Goal: Complete application form: Complete application form

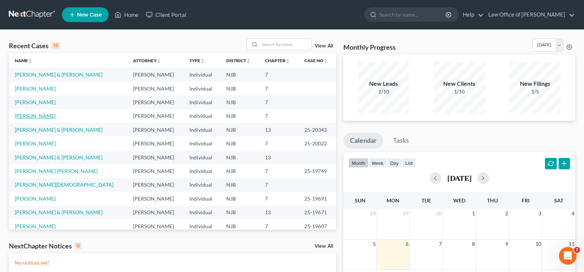
click at [42, 116] on link "[PERSON_NAME]" at bounding box center [35, 116] width 41 height 6
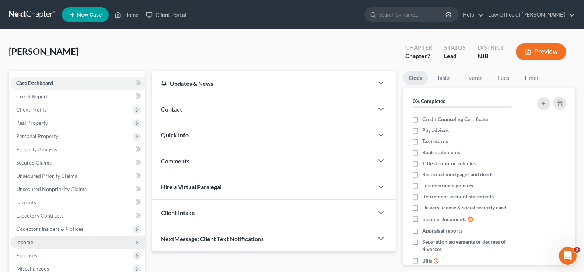
click at [33, 242] on span "Income" at bounding box center [77, 242] width 134 height 13
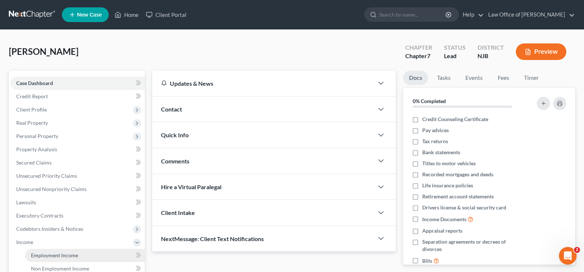
click at [59, 254] on span "Employment Income" at bounding box center [54, 255] width 47 height 6
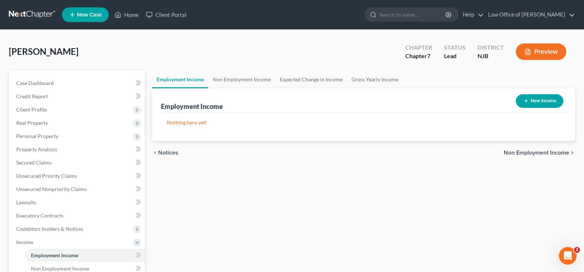
click at [542, 102] on button "New Income" at bounding box center [540, 101] width 48 height 14
select select "0"
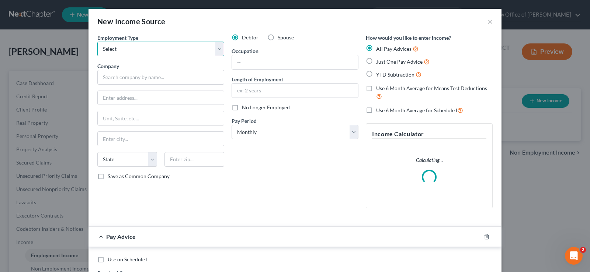
click at [217, 48] on select "Select Full or [DEMOGRAPHIC_DATA] Employment Self Employment" at bounding box center [160, 49] width 127 height 15
select select "0"
click at [97, 42] on select "Select Full or [DEMOGRAPHIC_DATA] Employment Self Employment" at bounding box center [160, 49] width 127 height 15
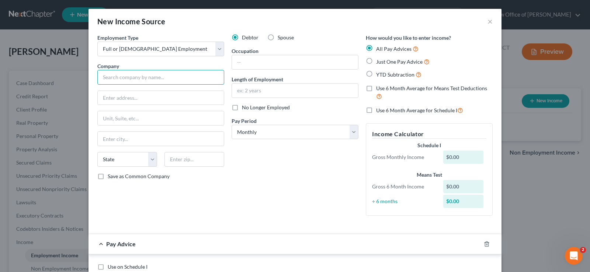
drag, startPoint x: 117, startPoint y: 76, endPoint x: 119, endPoint y: 71, distance: 4.3
click at [118, 73] on input "text" at bounding box center [160, 77] width 127 height 15
click at [269, 60] on input "text" at bounding box center [295, 62] width 126 height 14
type input "Boad of Ed Toms River"
type input "E"
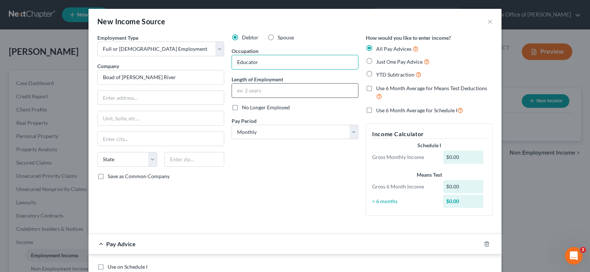
type input "Educator"
drag, startPoint x: 249, startPoint y: 92, endPoint x: 255, endPoint y: 86, distance: 8.1
click at [249, 92] on input "text" at bounding box center [295, 91] width 126 height 14
type input "8 years"
click at [376, 75] on label "YTD Subtraction" at bounding box center [398, 74] width 45 height 8
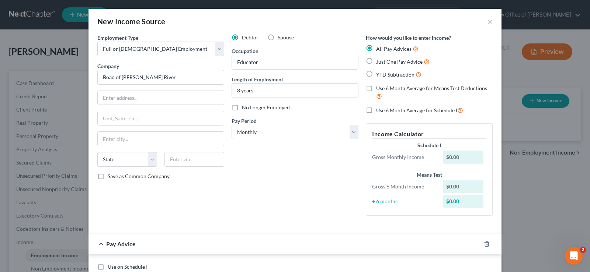
click at [379, 75] on input "YTD Subtraction" at bounding box center [381, 72] width 5 height 5
radio input "true"
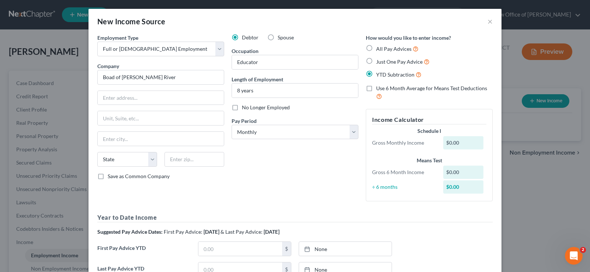
click at [376, 90] on label "Use 6 Month Average for Means Test Deductions" at bounding box center [434, 93] width 116 height 16
click at [379, 90] on input "Use 6 Month Average for Means Test Deductions" at bounding box center [381, 87] width 5 height 5
checkbox input "true"
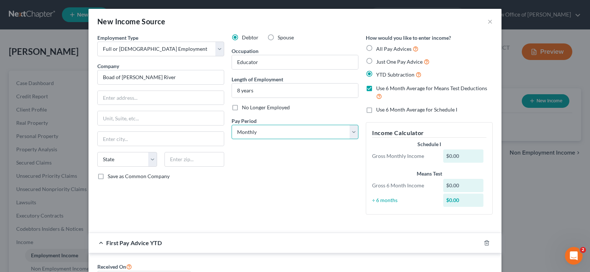
click at [305, 135] on select "Select Monthly Twice Monthly Every Other Week Weekly" at bounding box center [294, 132] width 127 height 15
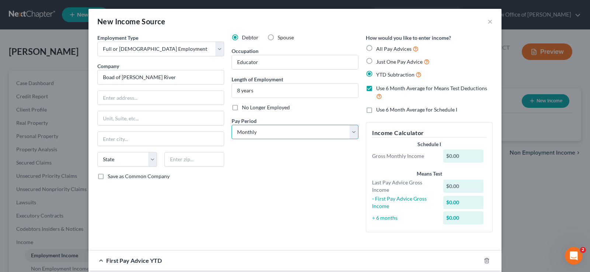
select select "3"
click at [231, 125] on select "Select Monthly Twice Monthly Every Other Week Weekly" at bounding box center [294, 132] width 127 height 15
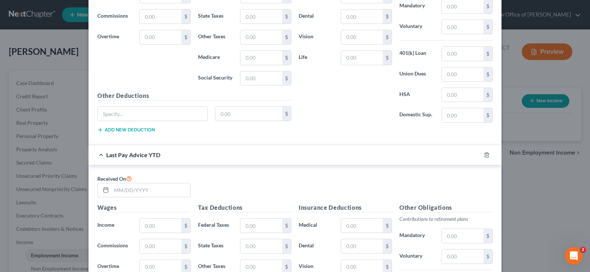
scroll to position [399, 0]
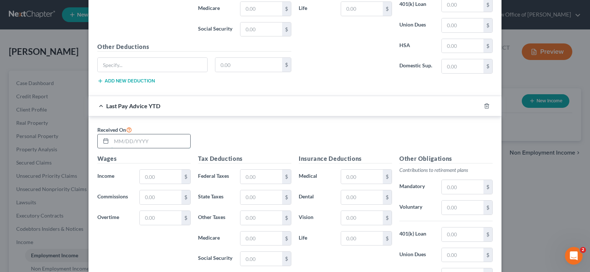
click at [116, 142] on input "text" at bounding box center [150, 141] width 79 height 14
type input "[DATE]"
drag, startPoint x: 154, startPoint y: 177, endPoint x: 159, endPoint y: 169, distance: 8.9
click at [154, 177] on input "text" at bounding box center [161, 177] width 42 height 14
type input "51,601.10"
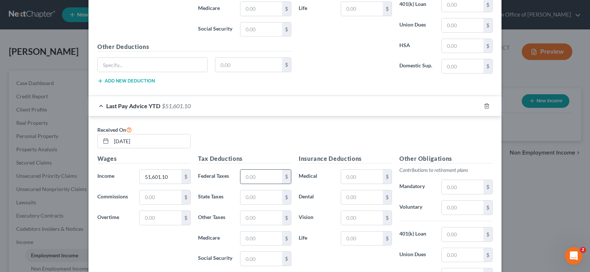
click at [258, 177] on input "text" at bounding box center [261, 177] width 42 height 14
type input "33,790"
click at [441, 185] on input "text" at bounding box center [462, 187] width 42 height 14
type input "3,579.34"
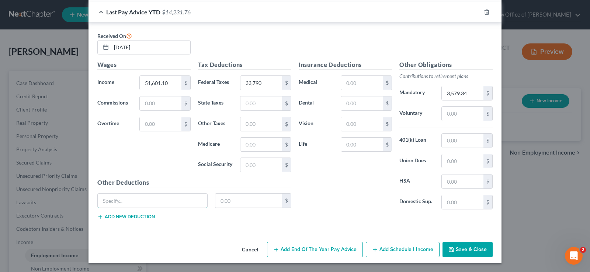
drag, startPoint x: 111, startPoint y: 200, endPoint x: 118, endPoint y: 242, distance: 43.0
click at [115, 210] on div "$" at bounding box center [194, 203] width 201 height 21
type input "summer savings"
click at [350, 145] on input "text" at bounding box center [362, 145] width 42 height 14
type input "290.86"
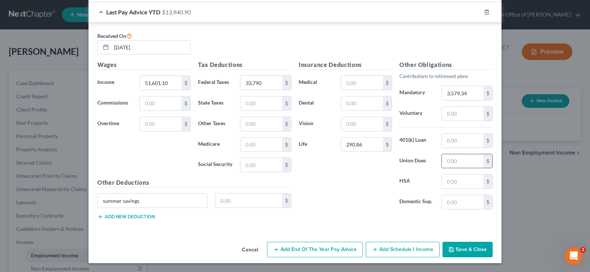
click at [445, 164] on input "text" at bounding box center [462, 161] width 42 height 14
type input "996.30"
click at [457, 247] on button "Save & Close" at bounding box center [467, 249] width 50 height 15
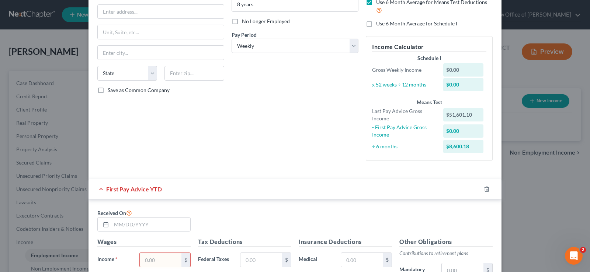
scroll to position [0, 0]
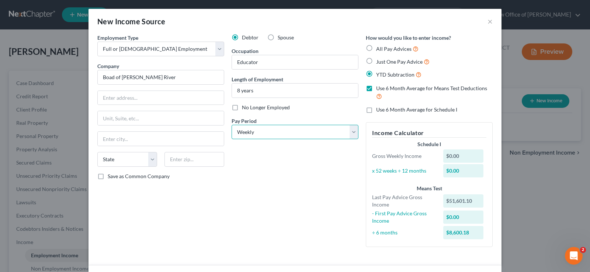
click at [350, 130] on select "Select Monthly Twice Monthly Every Other Week Weekly" at bounding box center [294, 132] width 127 height 15
select select "1"
click at [231, 125] on select "Select Monthly Twice Monthly Every Other Week Weekly" at bounding box center [294, 132] width 127 height 15
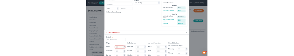
scroll to position [183, 0]
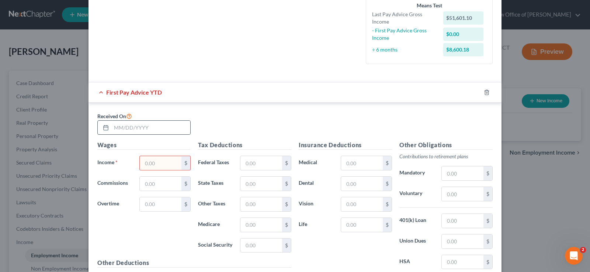
click at [107, 123] on div at bounding box center [105, 128] width 14 height 14
click at [111, 127] on input "text" at bounding box center [150, 128] width 79 height 14
type input "04/11/2026"
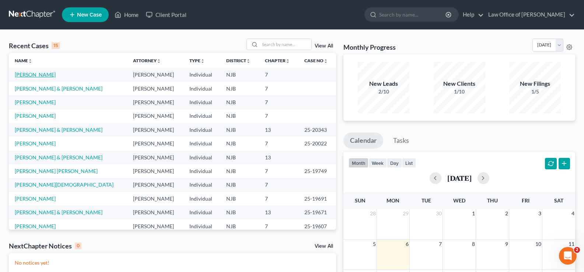
click at [28, 74] on link "[PERSON_NAME]" at bounding box center [35, 74] width 41 height 6
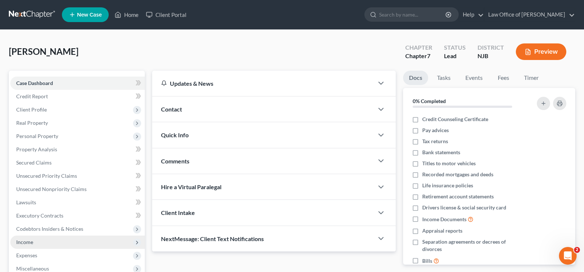
click at [35, 243] on span "Income" at bounding box center [77, 242] width 134 height 13
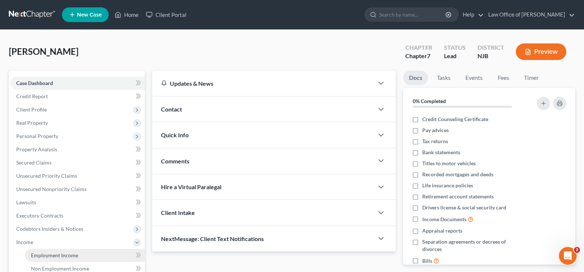
click at [62, 256] on span "Employment Income" at bounding box center [54, 255] width 47 height 6
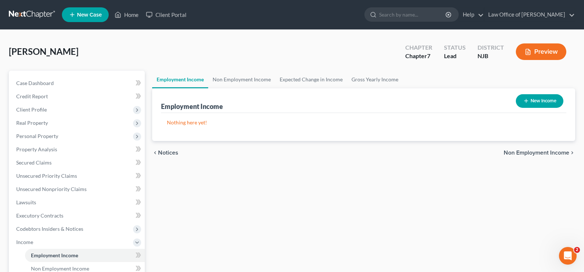
click at [531, 99] on button "New Income" at bounding box center [540, 101] width 48 height 14
select select "0"
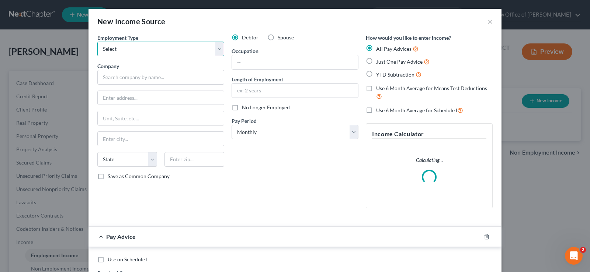
click at [215, 45] on select "Select Full or [DEMOGRAPHIC_DATA] Employment Self Employment" at bounding box center [160, 49] width 127 height 15
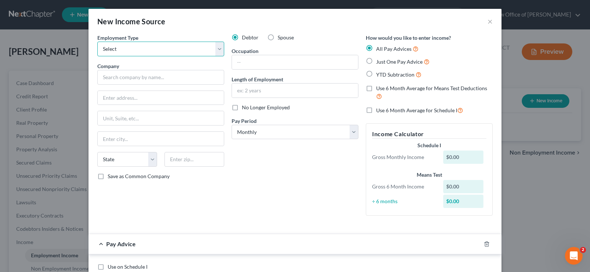
select select "0"
click at [97, 42] on select "Select Full or [DEMOGRAPHIC_DATA] Employment Self Employment" at bounding box center [160, 49] width 127 height 15
drag, startPoint x: 364, startPoint y: 74, endPoint x: 364, endPoint y: 83, distance: 8.1
click at [376, 75] on label "YTD Subtraction" at bounding box center [398, 74] width 45 height 8
click at [379, 75] on input "YTD Subtraction" at bounding box center [381, 72] width 5 height 5
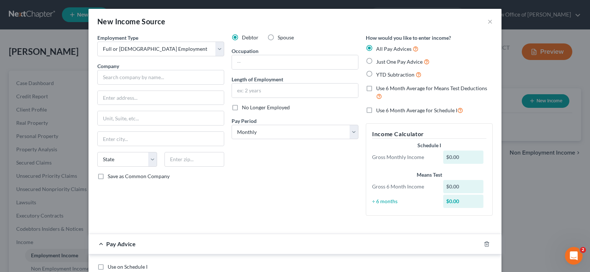
radio input "true"
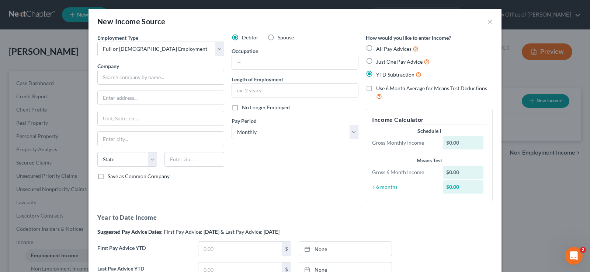
click at [376, 89] on label "Use 6 Month Average for Means Test Deductions" at bounding box center [434, 93] width 116 height 16
click at [379, 89] on input "Use 6 Month Average for Means Test Deductions" at bounding box center [381, 87] width 5 height 5
checkbox input "true"
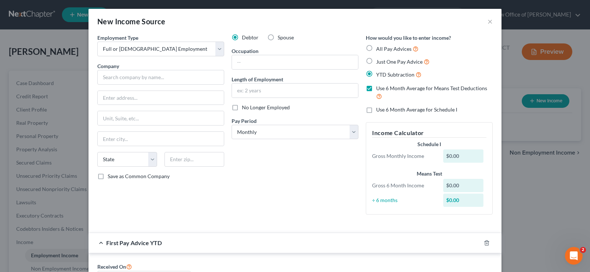
click at [376, 110] on label "Use 6 Month Average for Schedule I" at bounding box center [416, 109] width 81 height 7
click at [379, 110] on input "Use 6 Month Average for Schedule I" at bounding box center [381, 108] width 5 height 5
checkbox input "true"
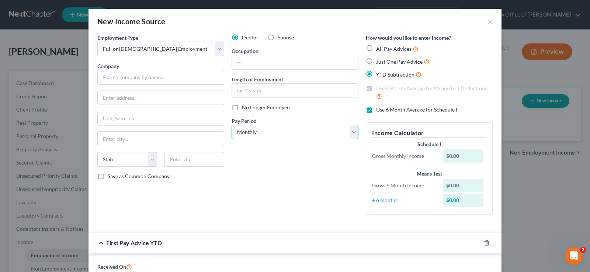
click at [350, 132] on select "Select Monthly Twice Monthly Every Other Week Weekly" at bounding box center [294, 132] width 127 height 15
select select "2"
click at [231, 125] on select "Select Monthly Twice Monthly Every Other Week Weekly" at bounding box center [294, 132] width 127 height 15
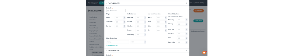
scroll to position [260, 0]
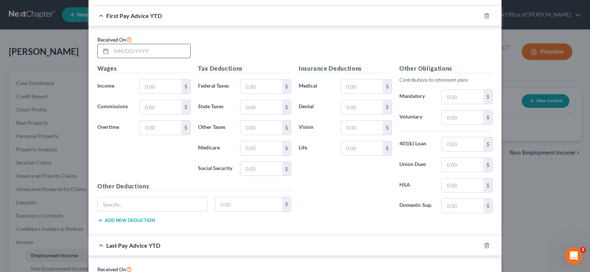
click at [111, 49] on input "text" at bounding box center [150, 51] width 79 height 14
type input "[DATE]"
type input "25,204.16"
click at [248, 83] on input "text" at bounding box center [261, 87] width 42 height 14
type input "13,355.93"
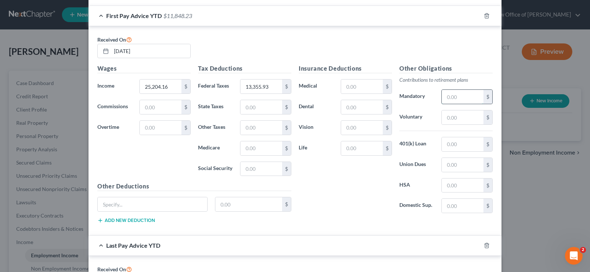
click at [446, 95] on input "text" at bounding box center [462, 97] width 42 height 14
type input "1,782.90"
click at [347, 143] on input "text" at bounding box center [362, 149] width 42 height 14
type input "95.08"
click at [449, 165] on input "text" at bounding box center [462, 165] width 42 height 14
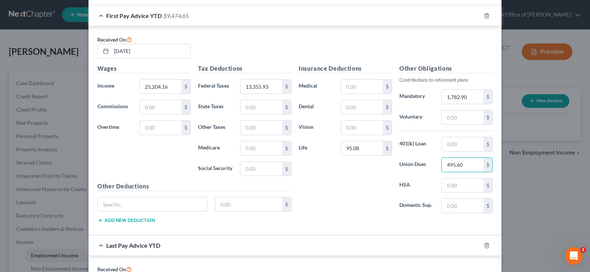
type input "495.60"
drag, startPoint x: 363, startPoint y: 231, endPoint x: 368, endPoint y: 231, distance: 4.8
click at [366, 231] on div "Received On [DATE] Wages Income * 25,204.16 $ Commissions $ Overtime $ Tax Dedu…" at bounding box center [294, 131] width 413 height 210
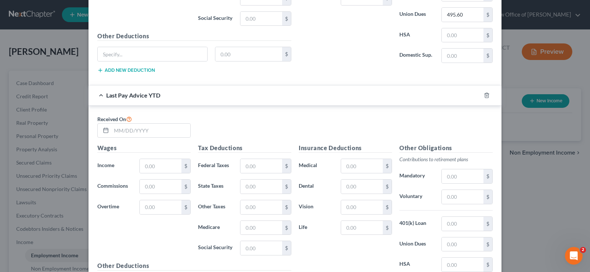
scroll to position [490, 0]
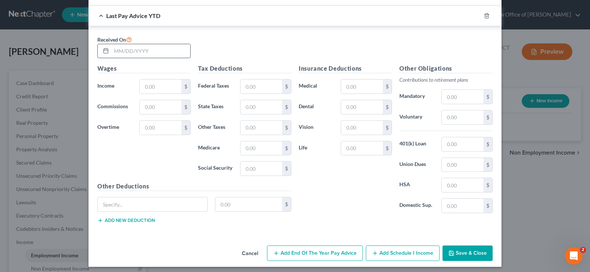
click at [111, 51] on input "text" at bounding box center [150, 51] width 79 height 14
type input "[DATE]"
click at [151, 87] on input "text" at bounding box center [161, 87] width 42 height 14
type input "51,601.10"
click at [247, 90] on input "text" at bounding box center [261, 87] width 42 height 14
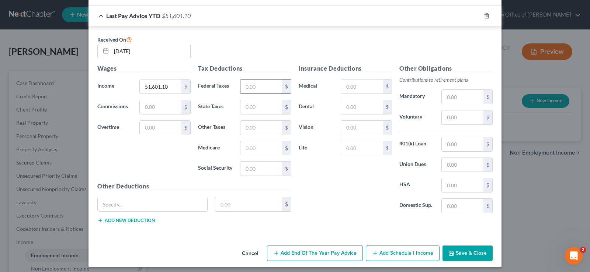
type input "1"
type input "2"
type input "33,790.93"
click at [342, 147] on input "text" at bounding box center [362, 149] width 42 height 14
type input "190.88"
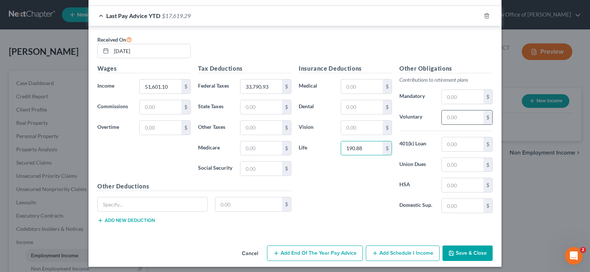
click at [442, 118] on input "text" at bounding box center [462, 118] width 42 height 14
type input "3,579.34"
click at [451, 167] on input "text" at bounding box center [462, 165] width 42 height 14
type input "996.30"
click at [456, 251] on button "Save & Close" at bounding box center [467, 253] width 50 height 15
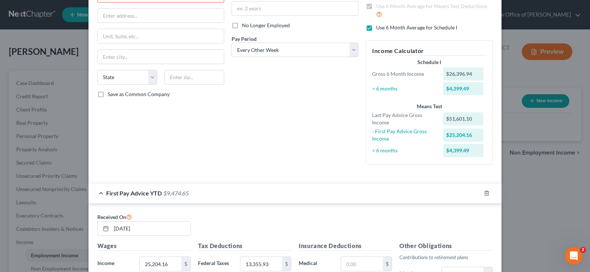
scroll to position [35, 0]
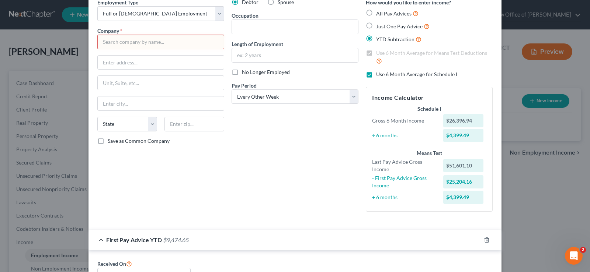
click at [133, 46] on input "text" at bounding box center [160, 42] width 127 height 15
click at [235, 26] on input "text" at bounding box center [295, 27] width 126 height 14
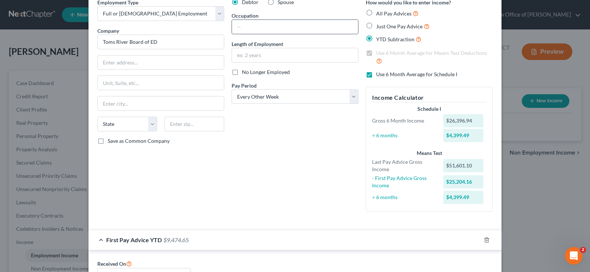
type input "Toms River Board of ED"
type input "Educator"
click at [236, 57] on input "text" at bounding box center [295, 55] width 126 height 14
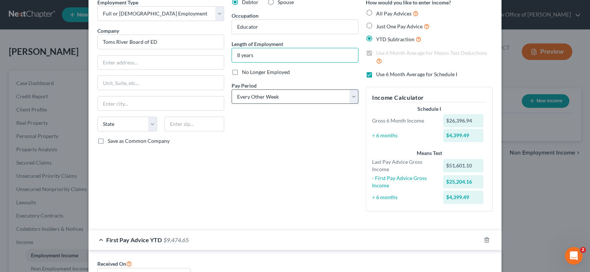
type input "8 years"
click at [321, 104] on select "Select Monthly Twice Monthly Every Other Week Weekly" at bounding box center [294, 97] width 127 height 15
select select "1"
click at [231, 90] on select "Select Monthly Twice Monthly Every Other Week Weekly" at bounding box center [294, 97] width 127 height 15
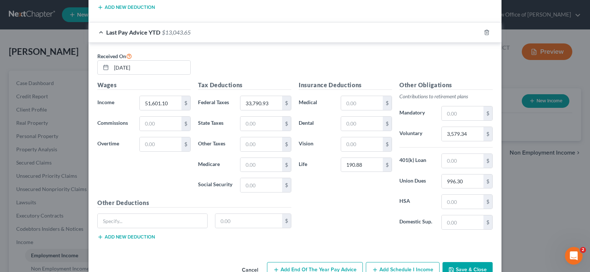
scroll to position [493, 0]
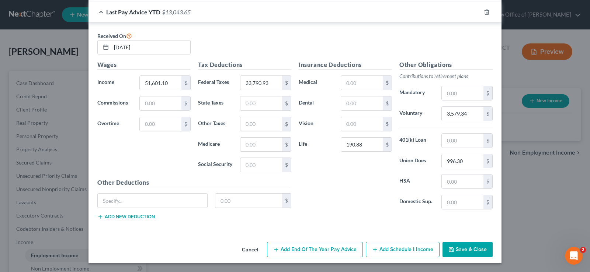
click at [457, 248] on button "Save & Close" at bounding box center [467, 249] width 50 height 15
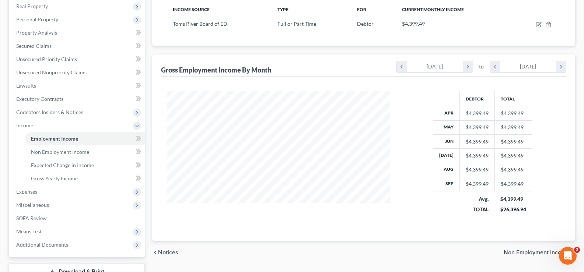
scroll to position [119, 0]
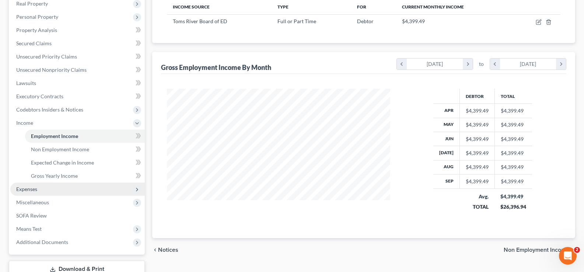
click at [22, 190] on span "Expenses" at bounding box center [26, 189] width 21 height 6
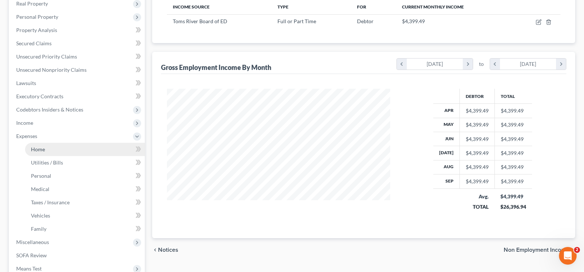
click at [33, 150] on span "Home" at bounding box center [38, 149] width 14 height 6
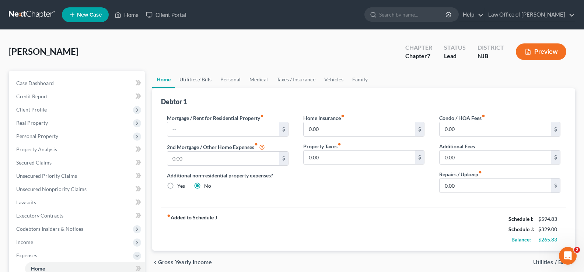
click at [202, 77] on link "Utilities / Bills" at bounding box center [195, 80] width 41 height 18
click at [21, 240] on span "Income" at bounding box center [24, 242] width 17 height 6
click at [54, 252] on link "Employment Income" at bounding box center [85, 255] width 120 height 13
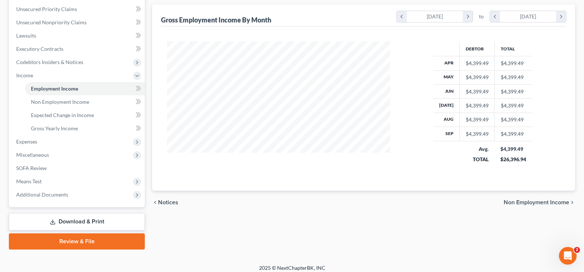
scroll to position [164, 0]
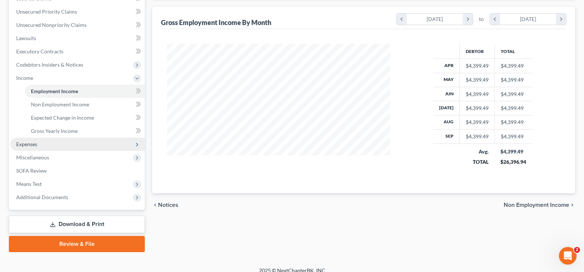
click at [29, 140] on span "Expenses" at bounding box center [77, 144] width 134 height 13
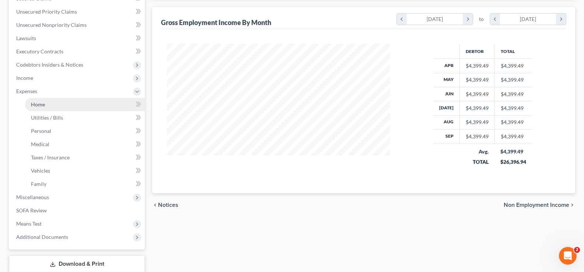
click at [45, 99] on link "Home" at bounding box center [85, 104] width 120 height 13
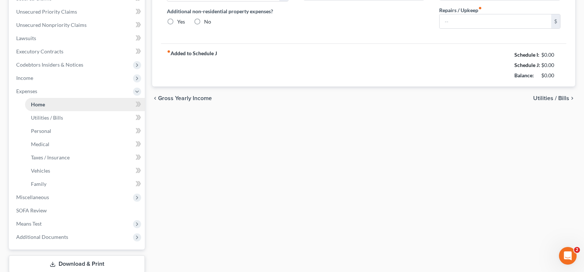
type input "0.00"
radio input "true"
type input "0.00"
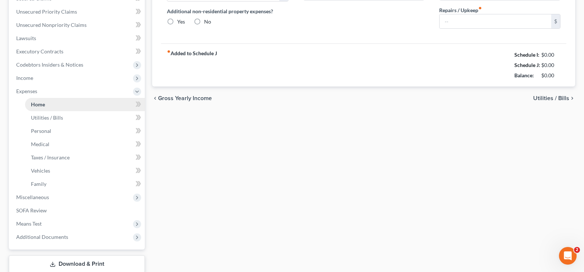
type input "0.00"
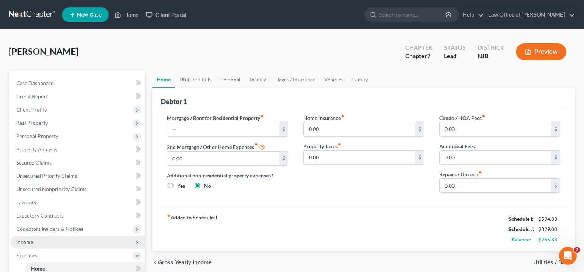
click at [27, 242] on span "Income" at bounding box center [24, 242] width 17 height 6
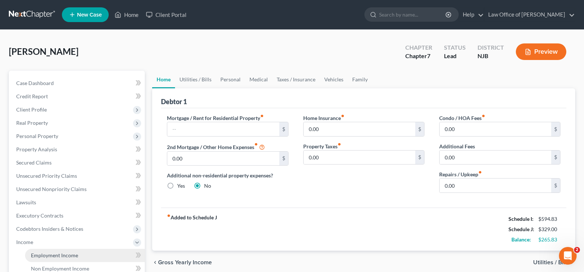
click at [53, 253] on span "Employment Income" at bounding box center [54, 255] width 47 height 6
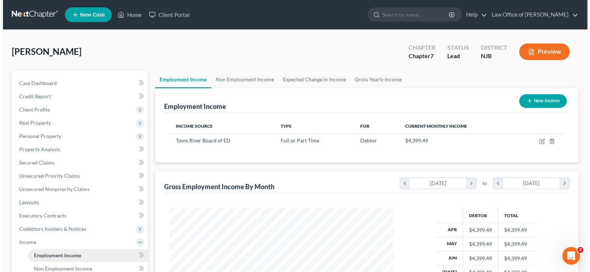
scroll to position [132, 238]
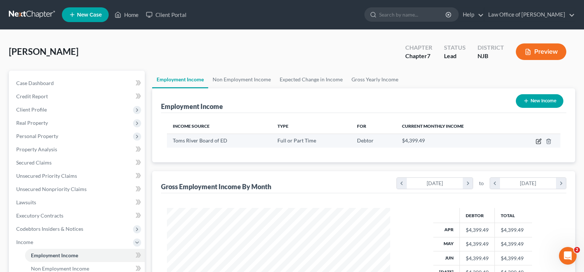
click at [539, 141] on icon "button" at bounding box center [539, 142] width 6 height 6
select select "0"
select select "1"
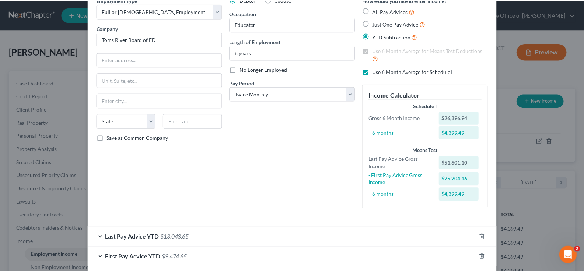
scroll to position [74, 0]
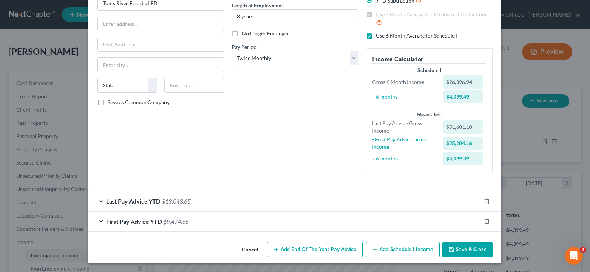
click at [467, 249] on button "Save & Close" at bounding box center [467, 249] width 50 height 15
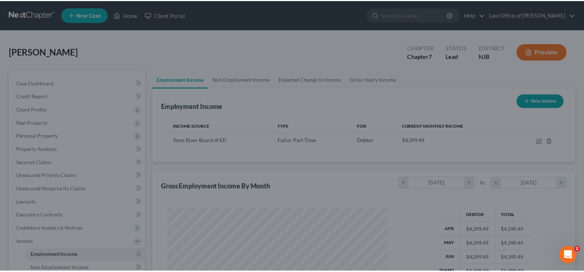
scroll to position [368360, 368253]
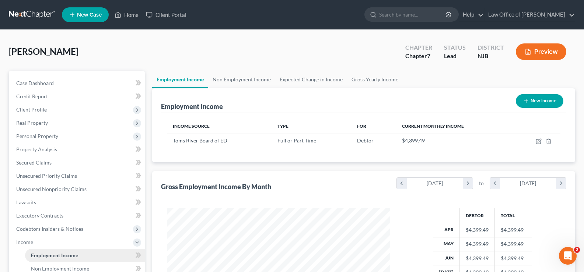
click at [51, 255] on span "Employment Income" at bounding box center [54, 255] width 47 height 6
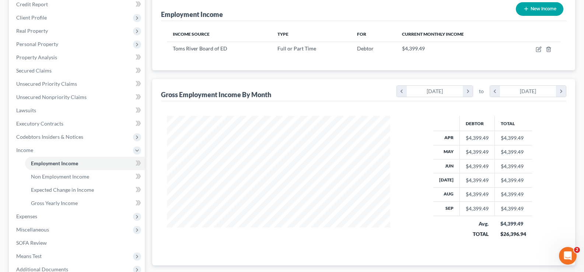
scroll to position [147, 0]
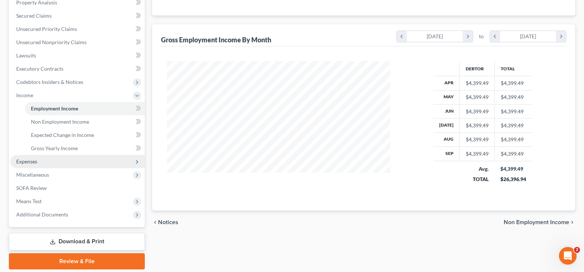
click at [27, 165] on span "Expenses" at bounding box center [77, 161] width 134 height 13
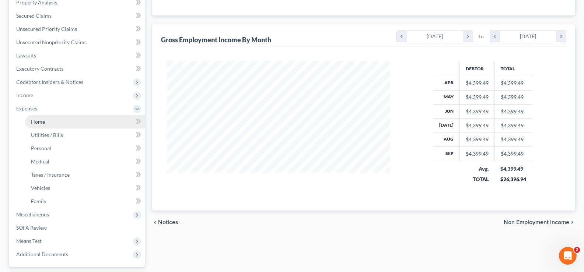
click at [48, 122] on link "Home" at bounding box center [85, 121] width 120 height 13
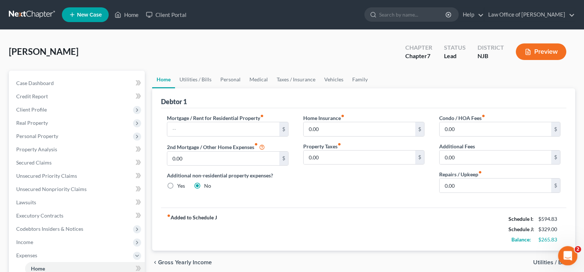
drag, startPoint x: 567, startPoint y: 254, endPoint x: 1126, endPoint y: 493, distance: 608.6
click at [567, 253] on icon "Open Intercom Messenger" at bounding box center [567, 255] width 12 height 12
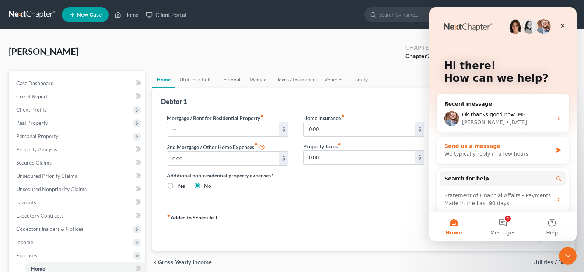
click at [469, 157] on div "We typically reply in a few hours" at bounding box center [498, 154] width 108 height 8
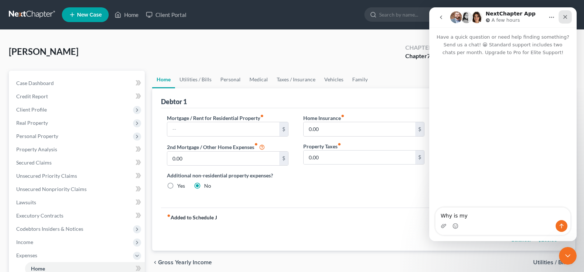
type textarea "Why is my"
click at [565, 14] on icon "Close" at bounding box center [565, 17] width 6 height 6
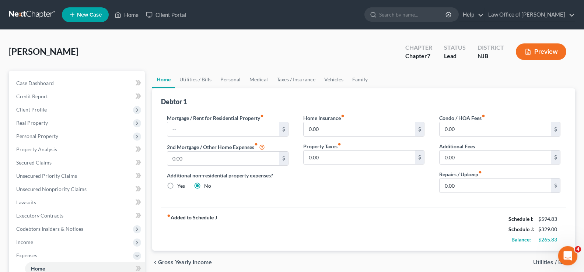
click at [568, 255] on icon "Open Intercom Messenger" at bounding box center [567, 255] width 12 height 12
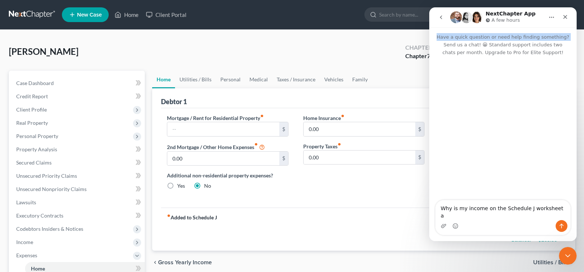
drag, startPoint x: 517, startPoint y: 22, endPoint x: 468, endPoint y: 33, distance: 50.2
click at [429, 41] on html "NextChapter App A few hours Have a quick question or need help finding somethin…" at bounding box center [502, 124] width 147 height 234
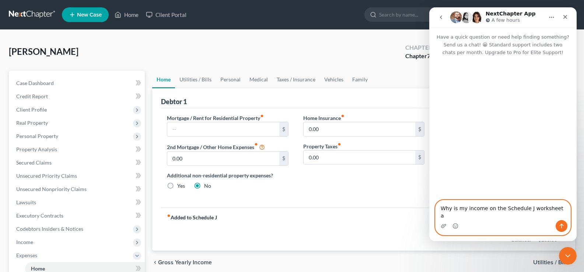
click at [558, 216] on textarea "Why is my income on the Schedule J worksheet a" at bounding box center [503, 210] width 135 height 20
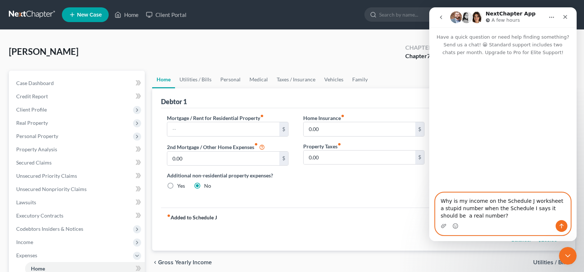
type textarea "Why is my income on the Schedule J worksheet a stupid number when the Schedule …"
click at [565, 223] on button "Send a message…" at bounding box center [562, 226] width 12 height 12
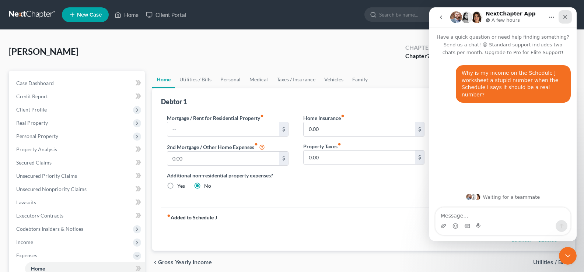
click at [563, 15] on icon "Close" at bounding box center [565, 17] width 6 height 6
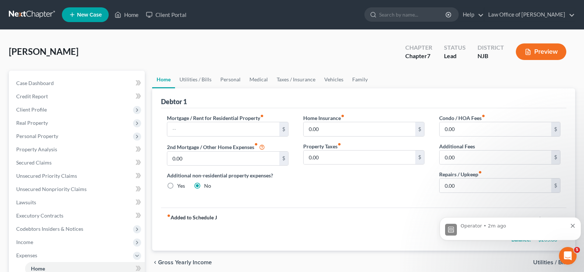
scroll to position [46, 0]
click at [26, 242] on span "Income" at bounding box center [24, 242] width 17 height 6
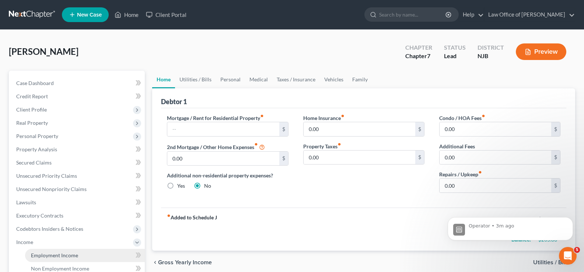
click at [47, 254] on span "Employment Income" at bounding box center [54, 255] width 47 height 6
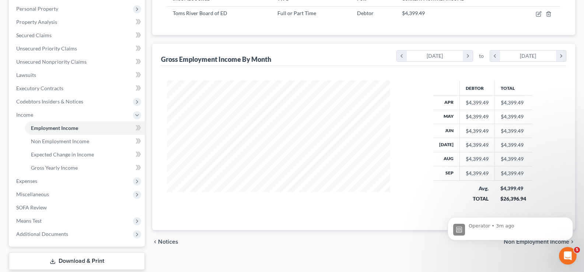
scroll to position [146, 0]
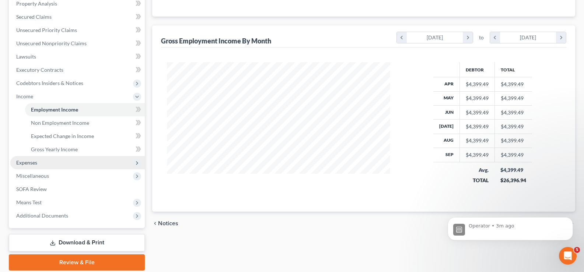
click at [28, 162] on span "Expenses" at bounding box center [26, 163] width 21 height 6
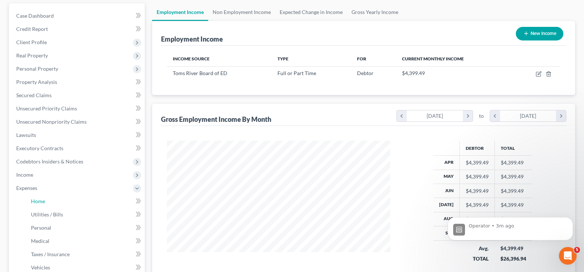
scroll to position [68, 0]
click at [569, 251] on icon "Open Intercom Messenger" at bounding box center [567, 255] width 12 height 12
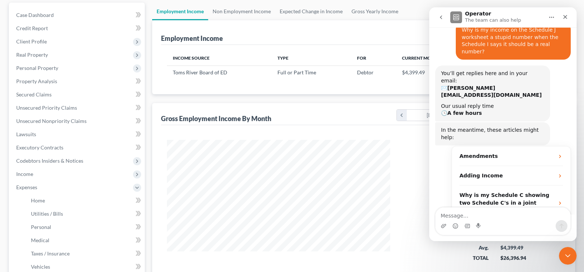
scroll to position [46, 0]
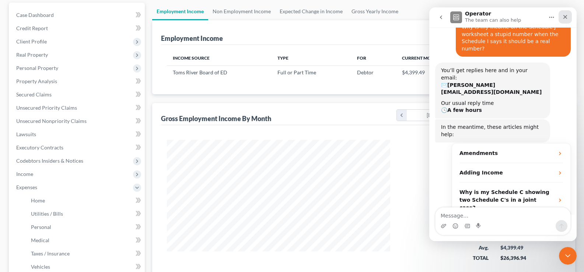
drag, startPoint x: 566, startPoint y: 13, endPoint x: 995, endPoint y: 21, distance: 429.4
click at [566, 13] on div "Close" at bounding box center [565, 16] width 13 height 13
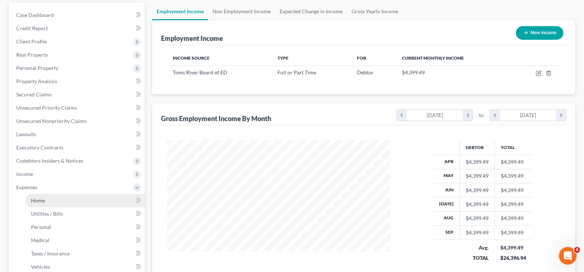
click at [41, 199] on span "Home" at bounding box center [38, 201] width 14 height 6
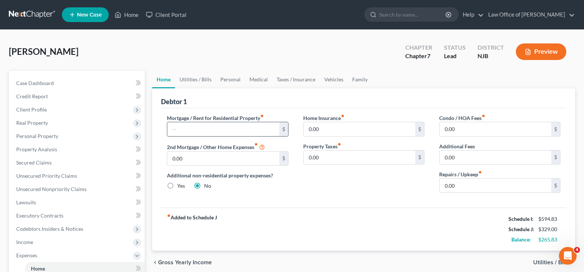
drag, startPoint x: 198, startPoint y: 130, endPoint x: 206, endPoint y: 129, distance: 7.4
click at [206, 129] on input "text" at bounding box center [223, 129] width 112 height 14
type input "1,500"
click at [202, 80] on link "Utilities / Bills" at bounding box center [195, 80] width 41 height 18
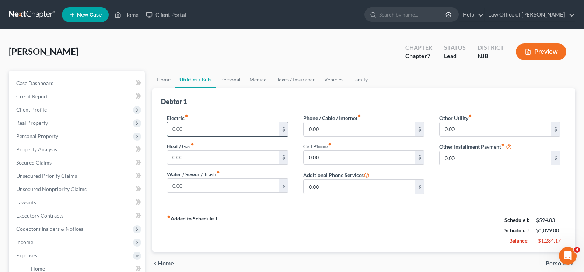
click at [190, 126] on input "0.00" at bounding box center [223, 129] width 112 height 14
type input "60"
click at [172, 155] on input "0.00" at bounding box center [223, 158] width 112 height 14
type input "70"
click at [328, 155] on input "0.00" at bounding box center [360, 158] width 112 height 14
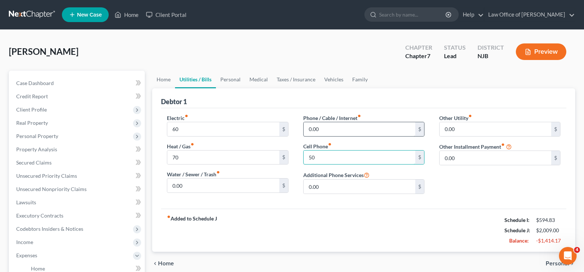
type input "50"
click at [315, 127] on input "0.00" at bounding box center [360, 129] width 112 height 14
type input "88"
click at [231, 79] on link "Personal" at bounding box center [230, 80] width 29 height 18
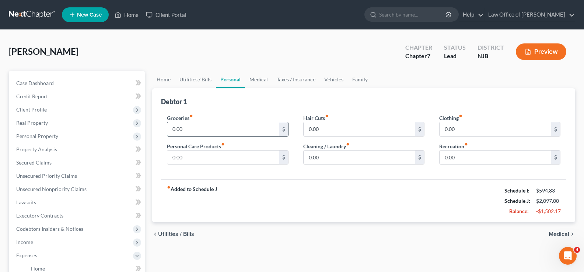
click at [206, 132] on input "0.00" at bounding box center [223, 129] width 112 height 14
type input "430"
click at [200, 158] on input "0.00" at bounding box center [223, 158] width 112 height 14
type input "35"
click at [371, 136] on input "0.00" at bounding box center [360, 129] width 112 height 14
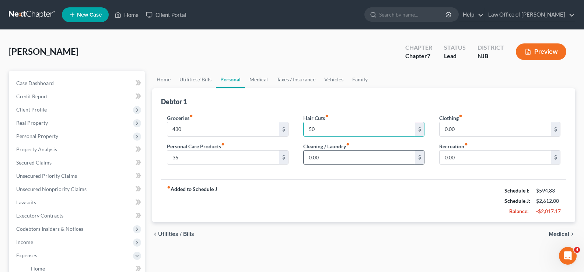
type input "50"
click at [325, 154] on input "0.00" at bounding box center [360, 158] width 112 height 14
type input "25"
click at [469, 129] on input "0.00" at bounding box center [496, 129] width 112 height 14
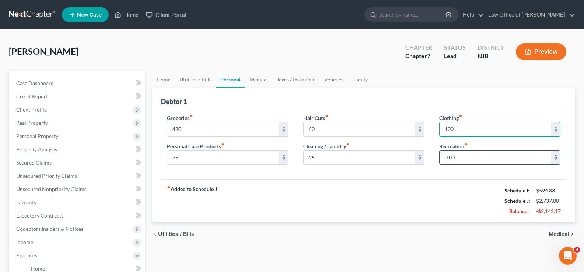
type input "100"
drag, startPoint x: 461, startPoint y: 153, endPoint x: 467, endPoint y: 144, distance: 10.3
click at [461, 153] on input "0.00" at bounding box center [496, 158] width 112 height 14
type input "100"
click at [260, 82] on link "Medical" at bounding box center [258, 80] width 27 height 18
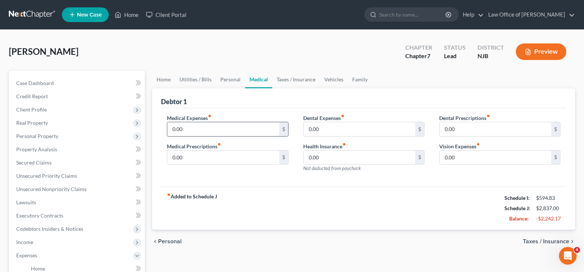
click at [213, 130] on input "0.00" at bounding box center [223, 129] width 112 height 14
type input "25"
click at [196, 165] on div "Medical Expenses fiber_manual_record 25 $ Medical Prescriptions fiber_manual_re…" at bounding box center [228, 146] width 136 height 64
click at [203, 155] on input "0.00" at bounding box center [223, 158] width 112 height 14
type input "25"
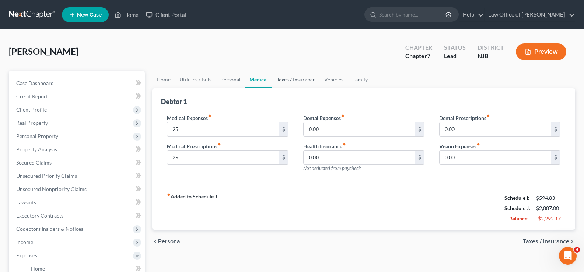
click at [304, 80] on link "Taxes / Insurance" at bounding box center [296, 80] width 48 height 18
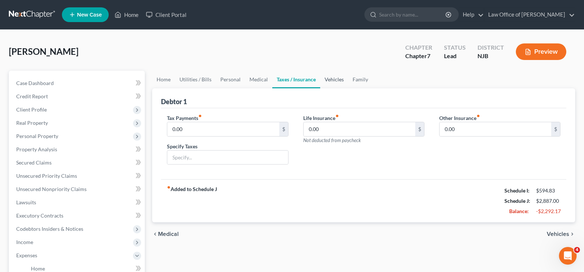
click at [335, 78] on link "Vehicles" at bounding box center [334, 80] width 28 height 18
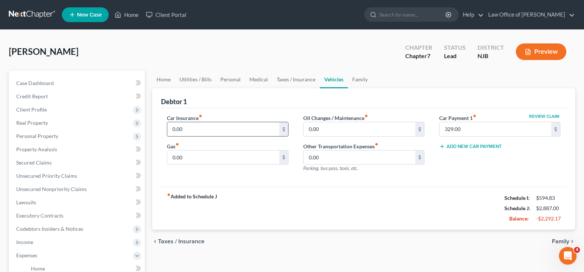
click at [234, 134] on input "0.00" at bounding box center [223, 129] width 112 height 14
type input "185"
click at [461, 122] on input "329.00" at bounding box center [496, 129] width 112 height 14
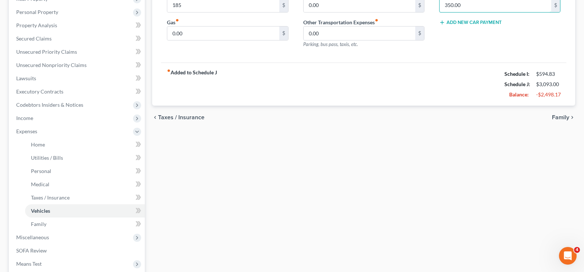
scroll to position [127, 0]
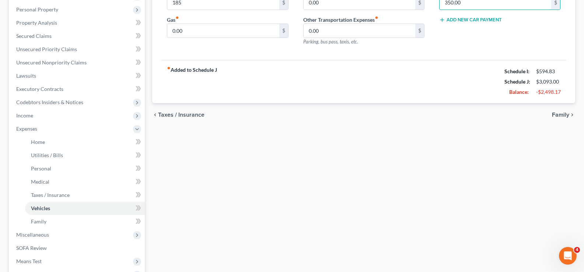
type input "350.00"
click at [560, 112] on span "Family" at bounding box center [560, 115] width 17 height 6
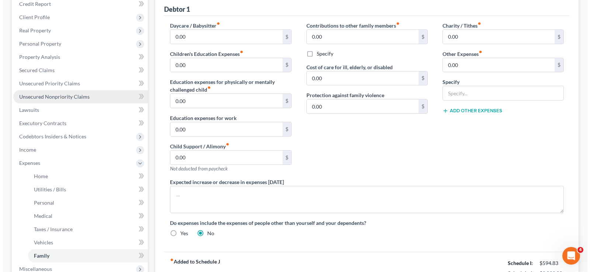
scroll to position [92, 0]
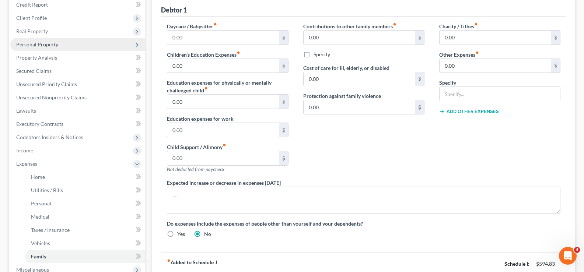
click at [29, 43] on span "Personal Property" at bounding box center [37, 44] width 42 height 6
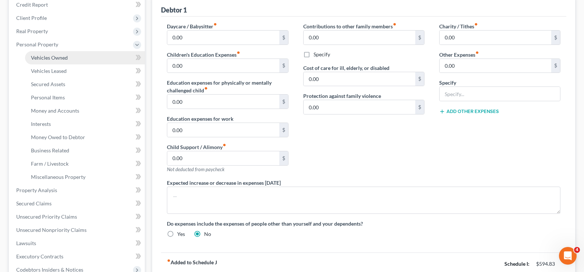
click at [48, 58] on span "Vehicles Owned" at bounding box center [49, 58] width 37 height 6
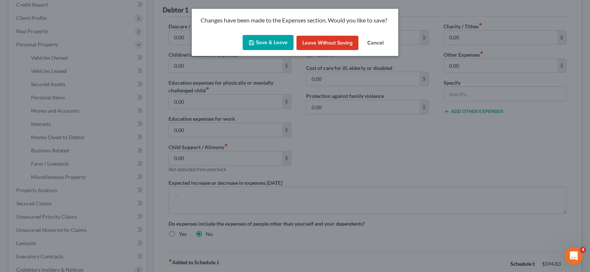
click at [256, 39] on button "Save & Leave" at bounding box center [267, 42] width 51 height 15
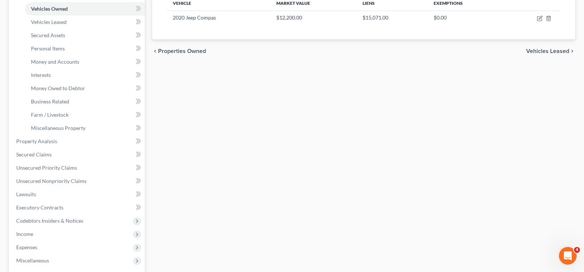
scroll to position [143, 0]
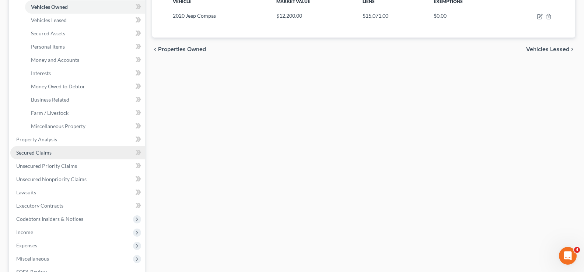
click at [35, 152] on span "Secured Claims" at bounding box center [33, 153] width 35 height 6
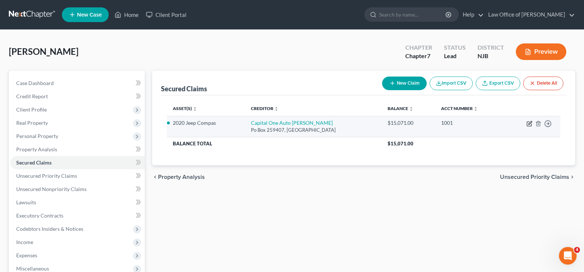
click at [530, 121] on icon "button" at bounding box center [530, 124] width 6 height 6
select select "45"
select select "2"
select select "0"
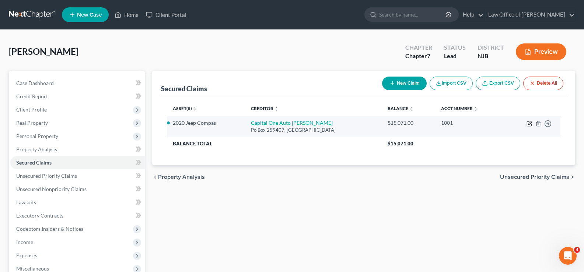
select select "0"
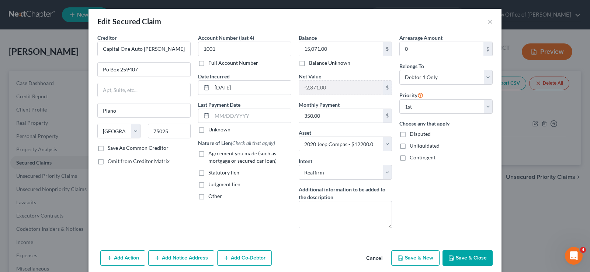
click at [459, 256] on button "Save & Close" at bounding box center [467, 258] width 50 height 15
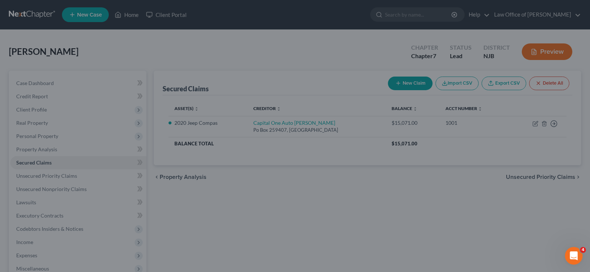
select select "2"
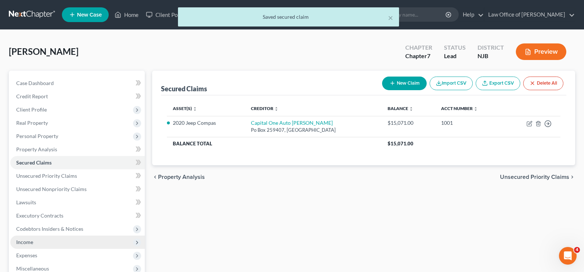
click at [31, 244] on span "Income" at bounding box center [24, 242] width 17 height 6
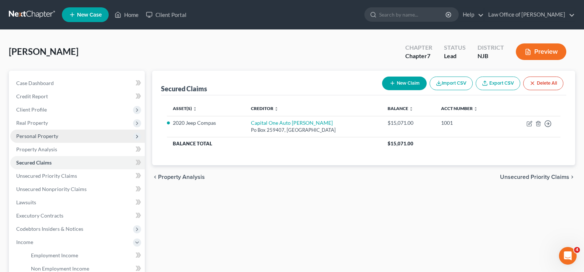
click at [52, 137] on span "Personal Property" at bounding box center [37, 136] width 42 height 6
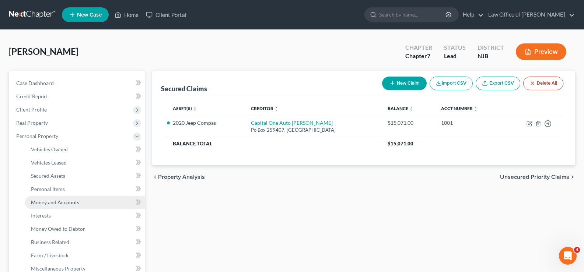
click at [66, 203] on span "Money and Accounts" at bounding box center [55, 202] width 48 height 6
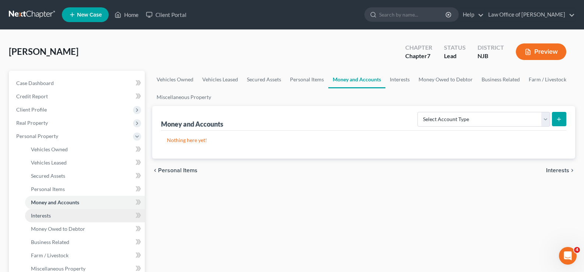
click at [46, 214] on span "Interests" at bounding box center [41, 216] width 20 height 6
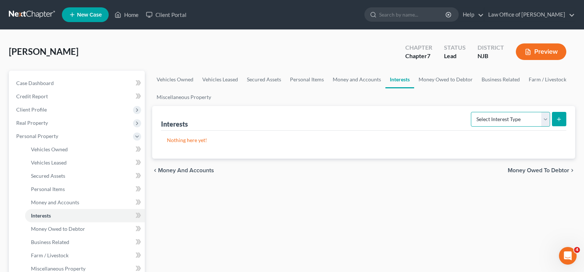
click at [545, 115] on select "Select Interest Type 401K Annuity Bond Education IRA Government Bond Government…" at bounding box center [510, 119] width 79 height 15
select select "annuity"
click at [472, 112] on select "Select Interest Type 401K Annuity Bond Education IRA Government Bond Government…" at bounding box center [510, 119] width 79 height 15
click at [559, 115] on button "submit" at bounding box center [559, 119] width 14 height 14
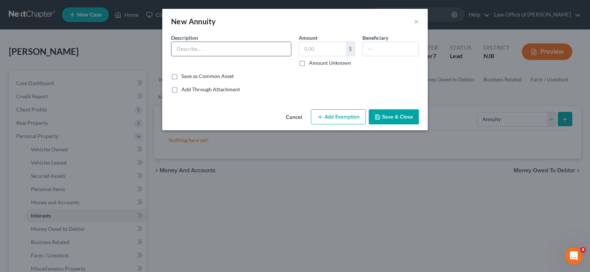
click at [230, 46] on input "text" at bounding box center [230, 49] width 119 height 14
click at [233, 46] on input "Board of [PERSON_NAME]" at bounding box center [230, 49] width 119 height 14
type input "Board of [PERSON_NAME] excluded"
type input "14,522.63"
click at [348, 116] on button "Add Exemption" at bounding box center [338, 116] width 55 height 15
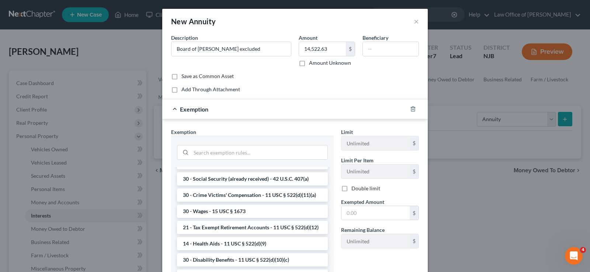
scroll to position [363, 0]
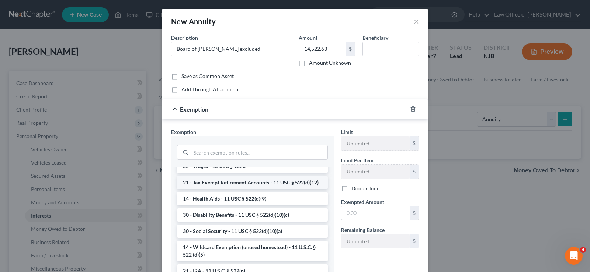
drag, startPoint x: 262, startPoint y: 199, endPoint x: 298, endPoint y: 206, distance: 36.4
click at [262, 189] on li "21 - Tax Exempt Retirement Accounts - 11 USC § 522(d)(12)" at bounding box center [252, 182] width 151 height 13
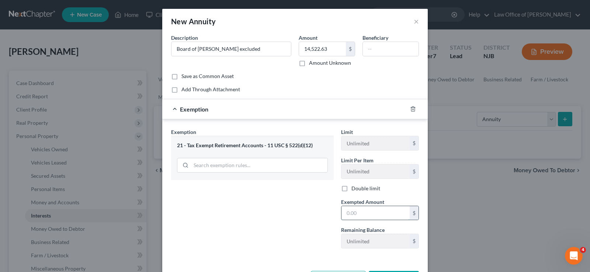
click at [360, 212] on input "text" at bounding box center [375, 213] width 68 height 14
type input "14,523.63"
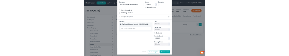
scroll to position [29, 0]
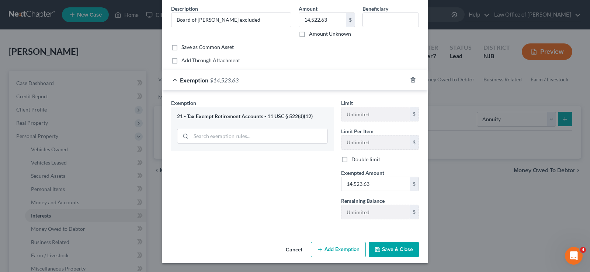
click at [384, 252] on button "Save & Close" at bounding box center [393, 249] width 50 height 15
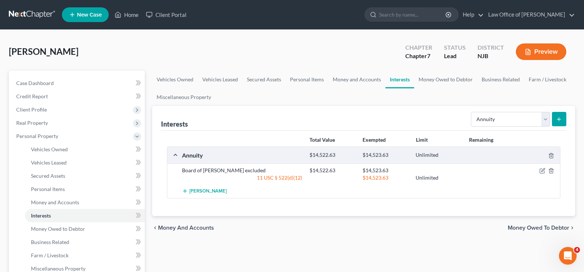
scroll to position [46, 0]
